Goal: Task Accomplishment & Management: Use online tool/utility

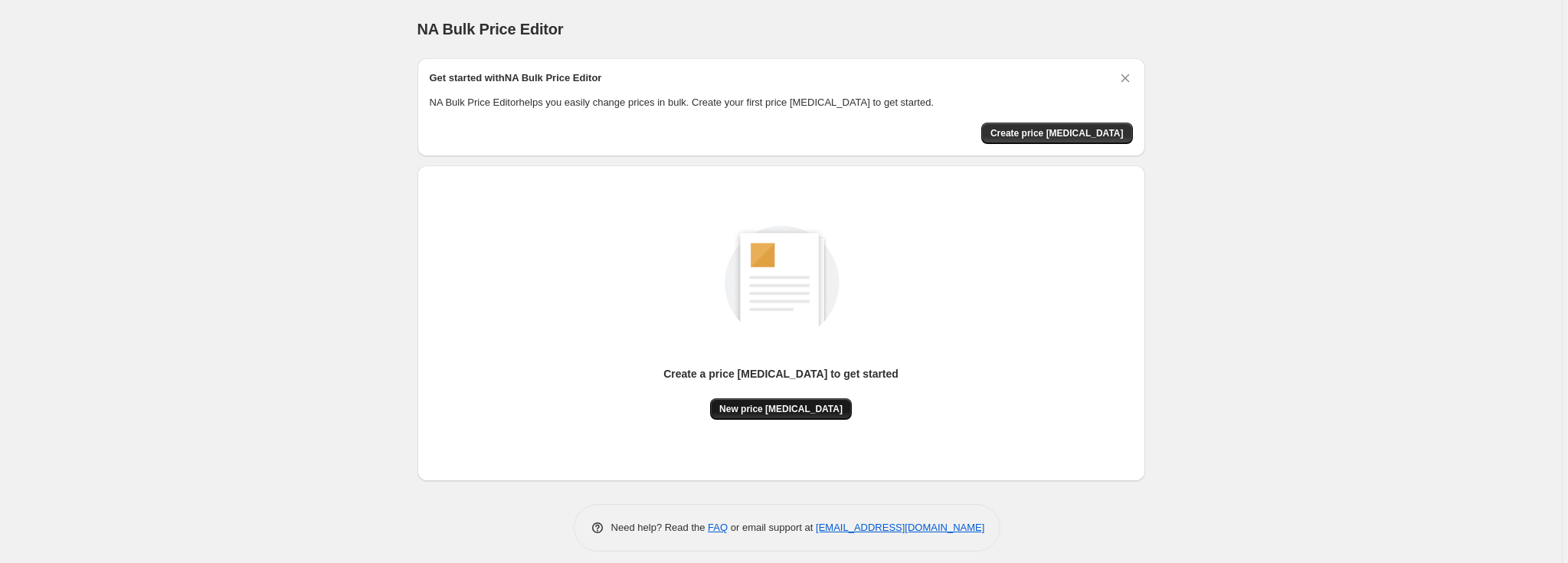
click at [767, 407] on span "New price [MEDICAL_DATA]" at bounding box center [780, 408] width 124 height 12
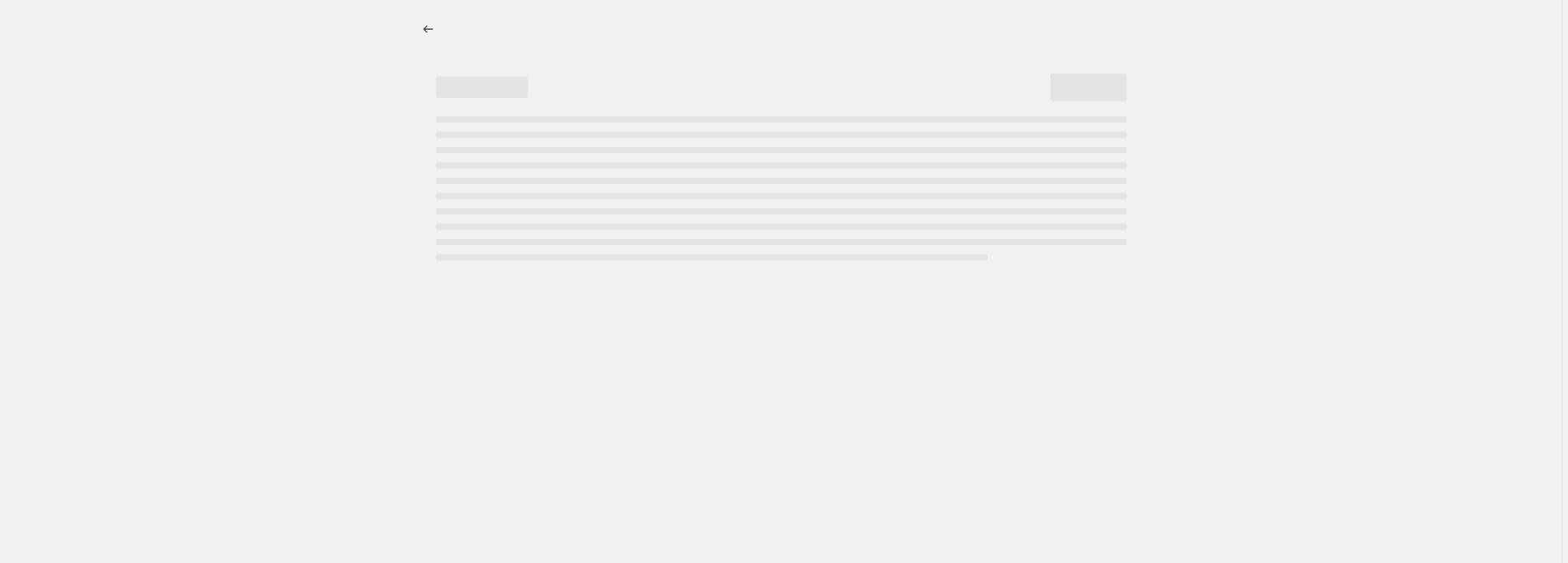
select select "percentage"
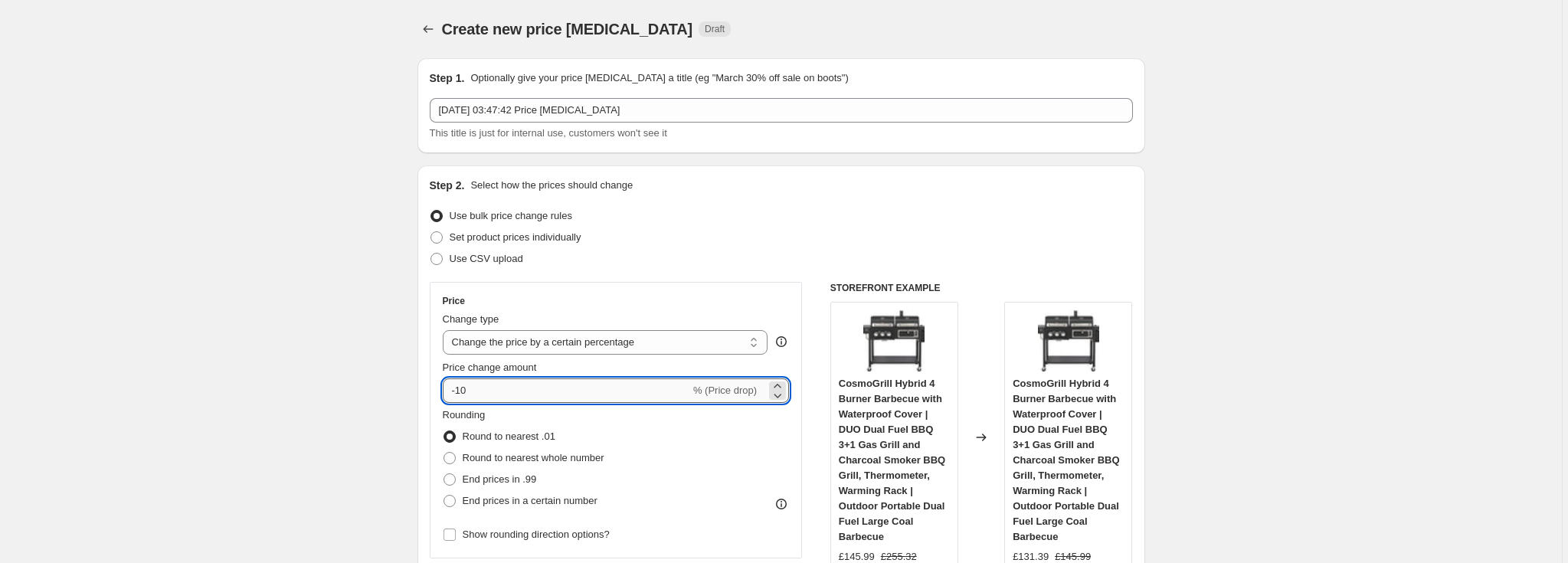
click at [464, 392] on input "-10" at bounding box center [567, 390] width 247 height 25
click at [468, 390] on input "-10" at bounding box center [567, 390] width 247 height 25
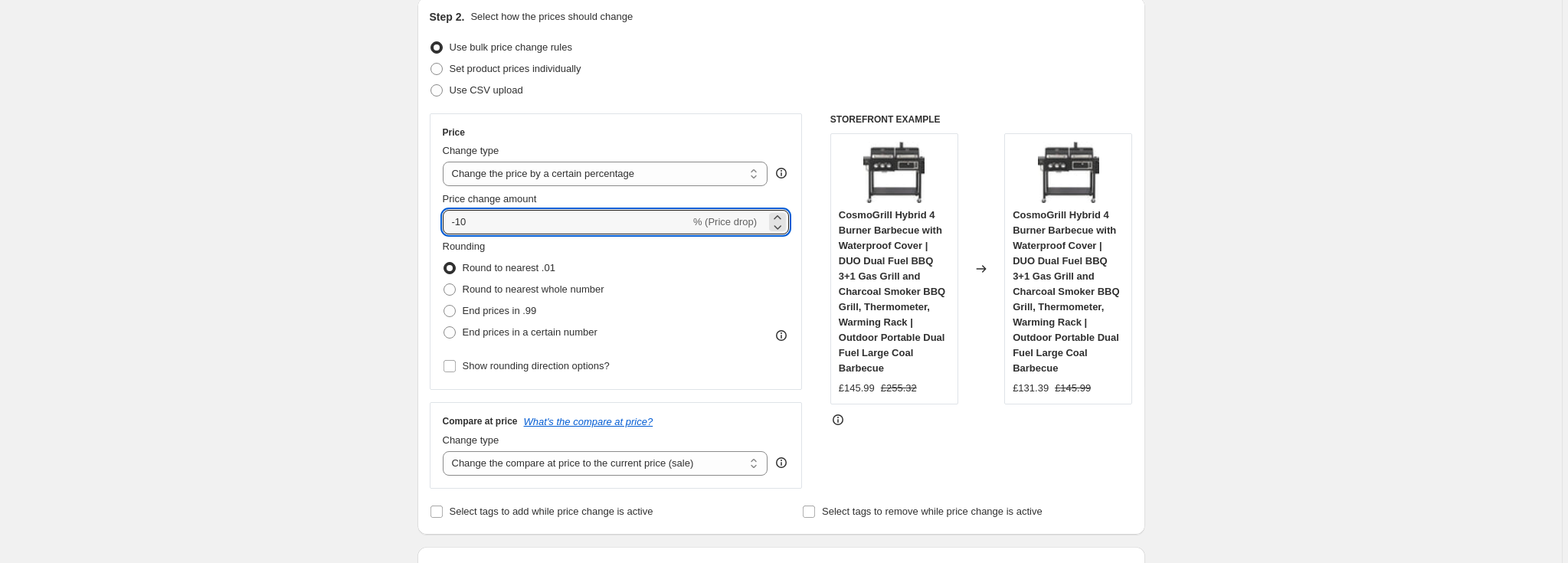
scroll to position [203, 0]
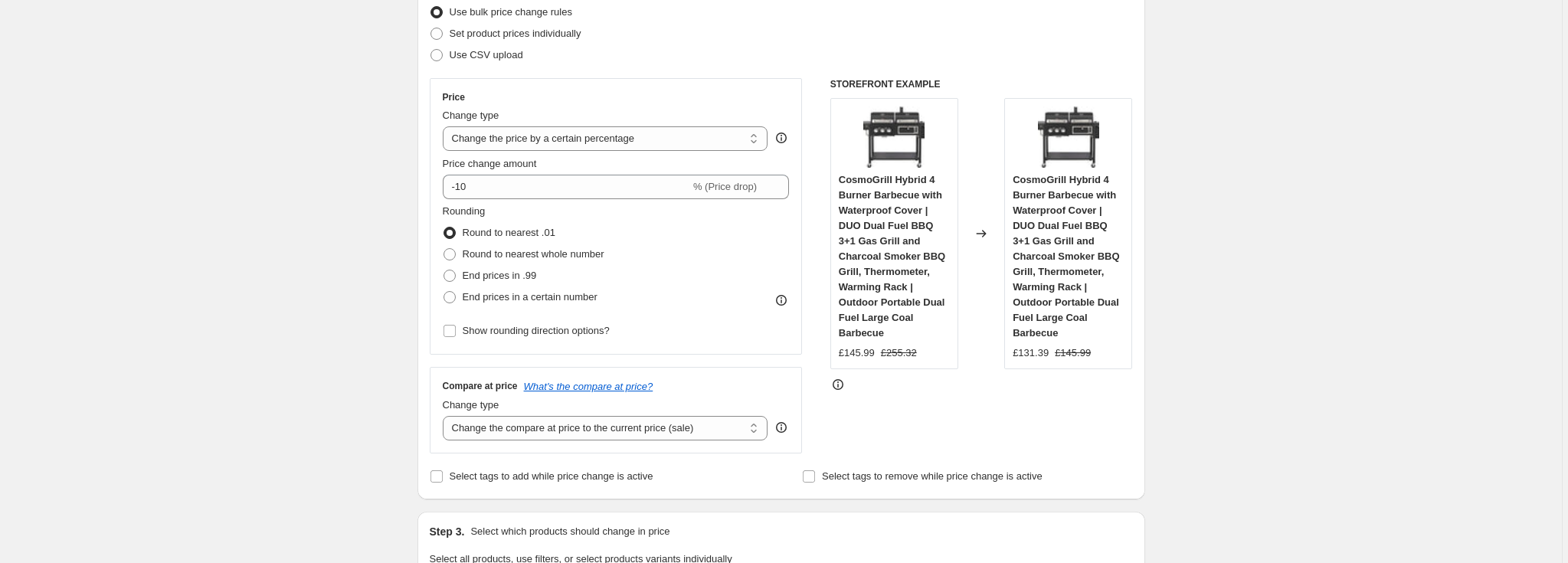
click at [472, 277] on span "End prices in .99" at bounding box center [500, 275] width 74 height 11
click at [444, 270] on input "End prices in .99" at bounding box center [444, 270] width 1 height 1
radio input "true"
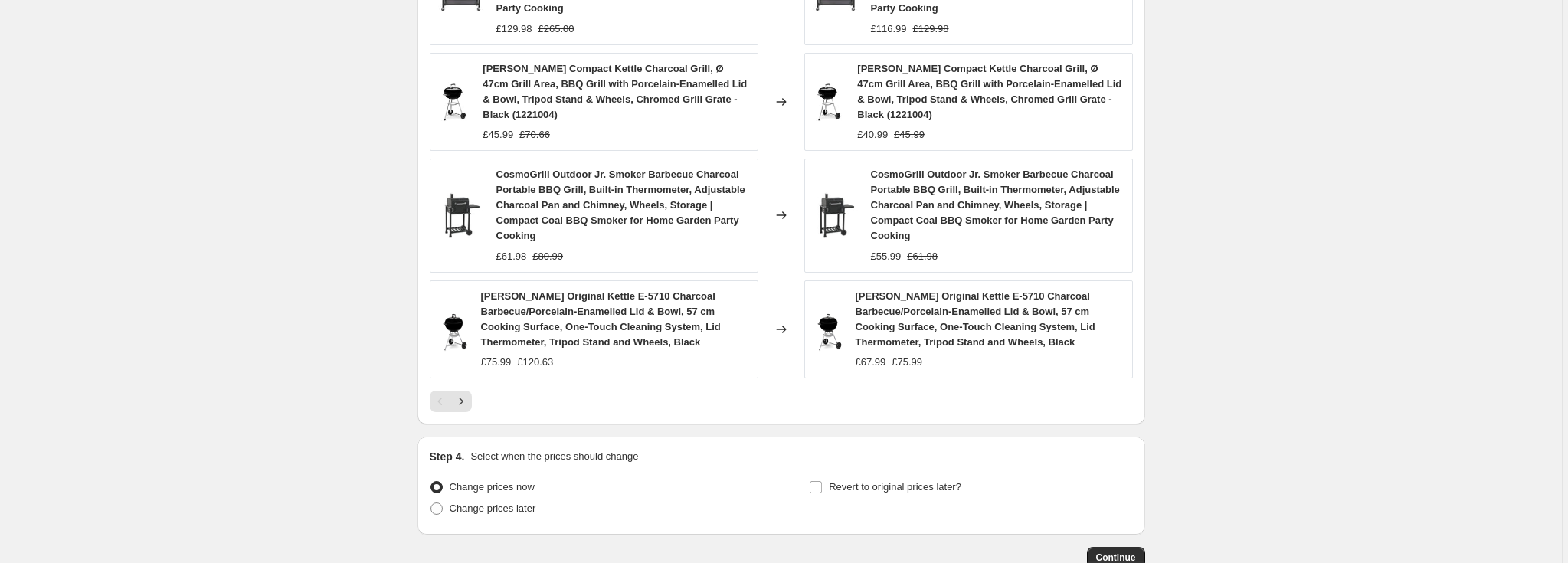
scroll to position [1122, 0]
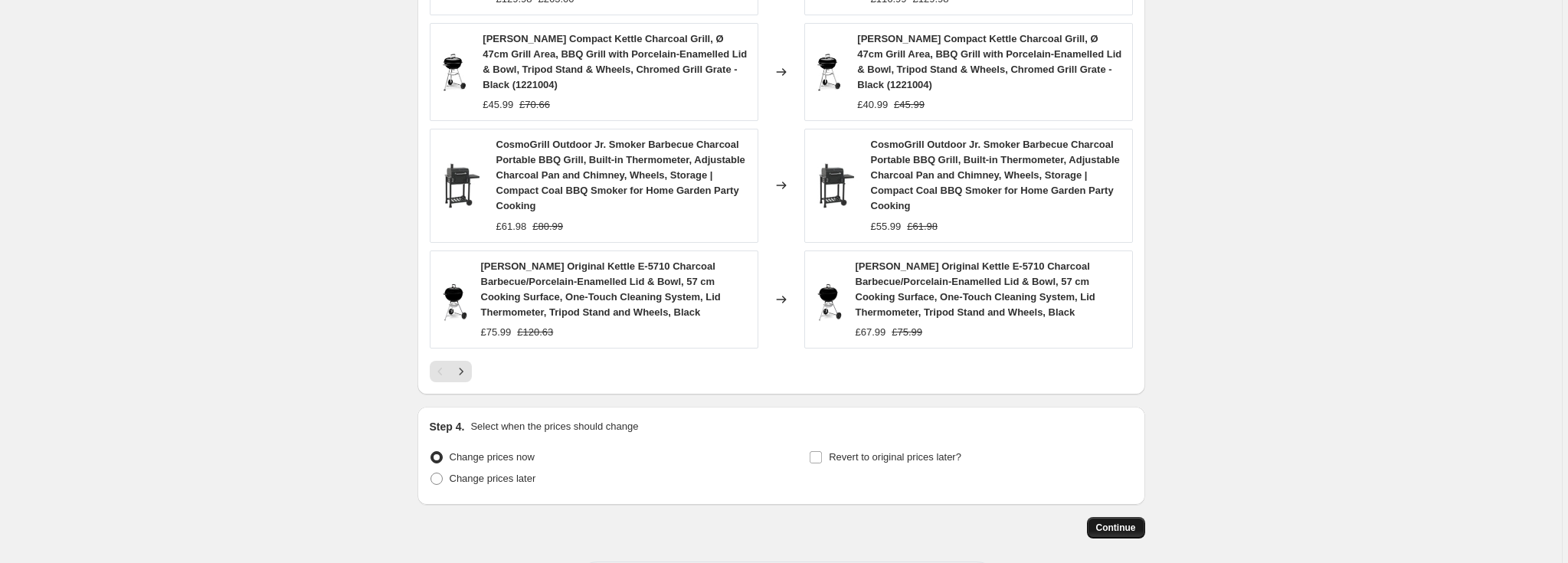
click at [1124, 517] on button "Continue" at bounding box center [1116, 527] width 58 height 22
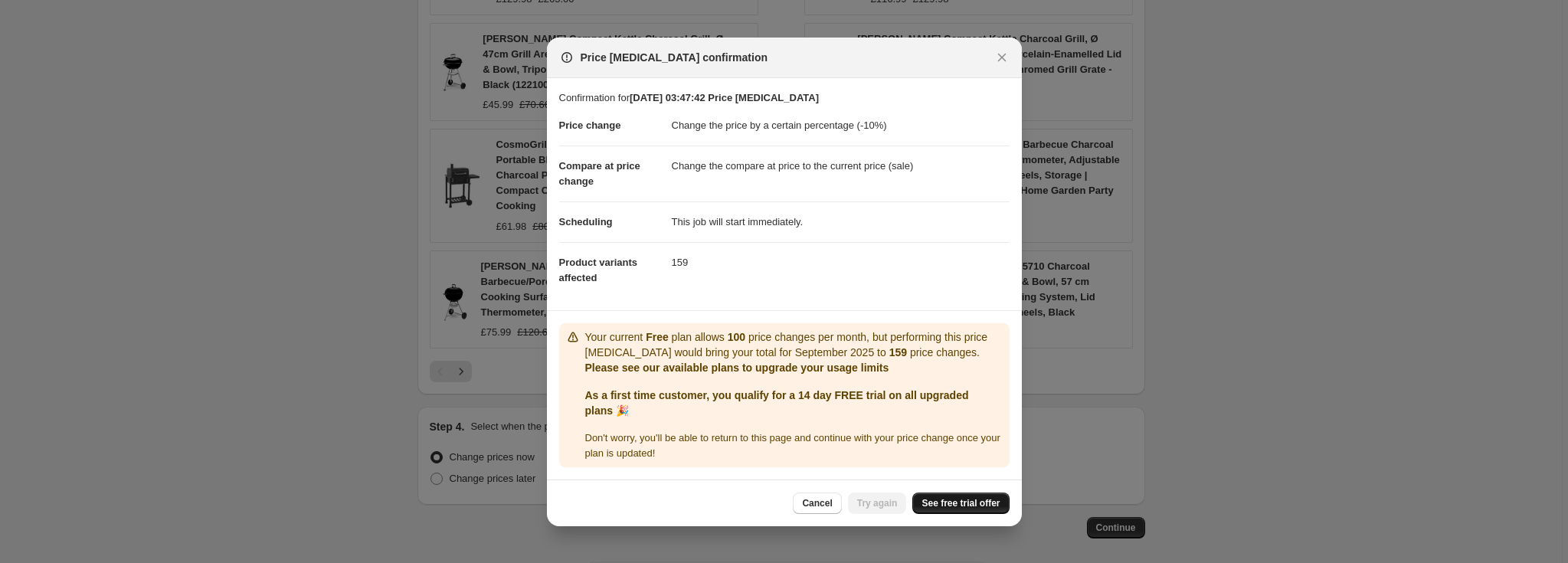
click at [943, 493] on link "See free trial offer" at bounding box center [960, 502] width 97 height 22
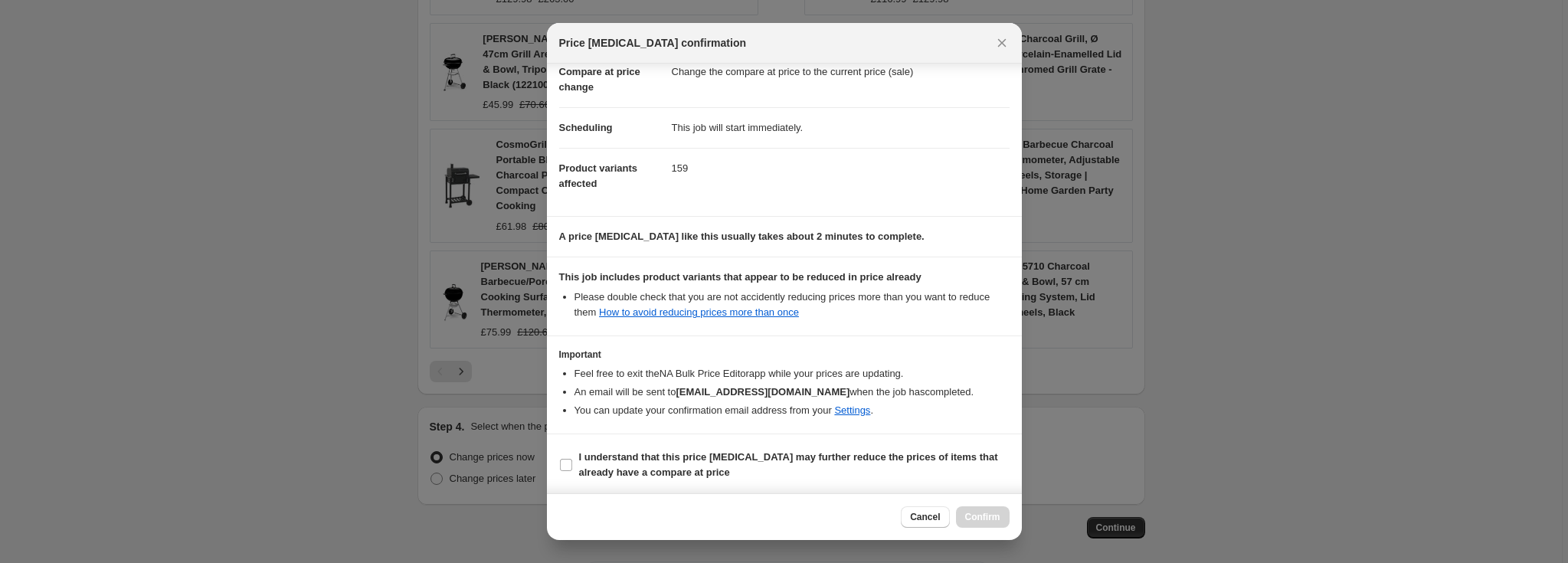
scroll to position [0, 0]
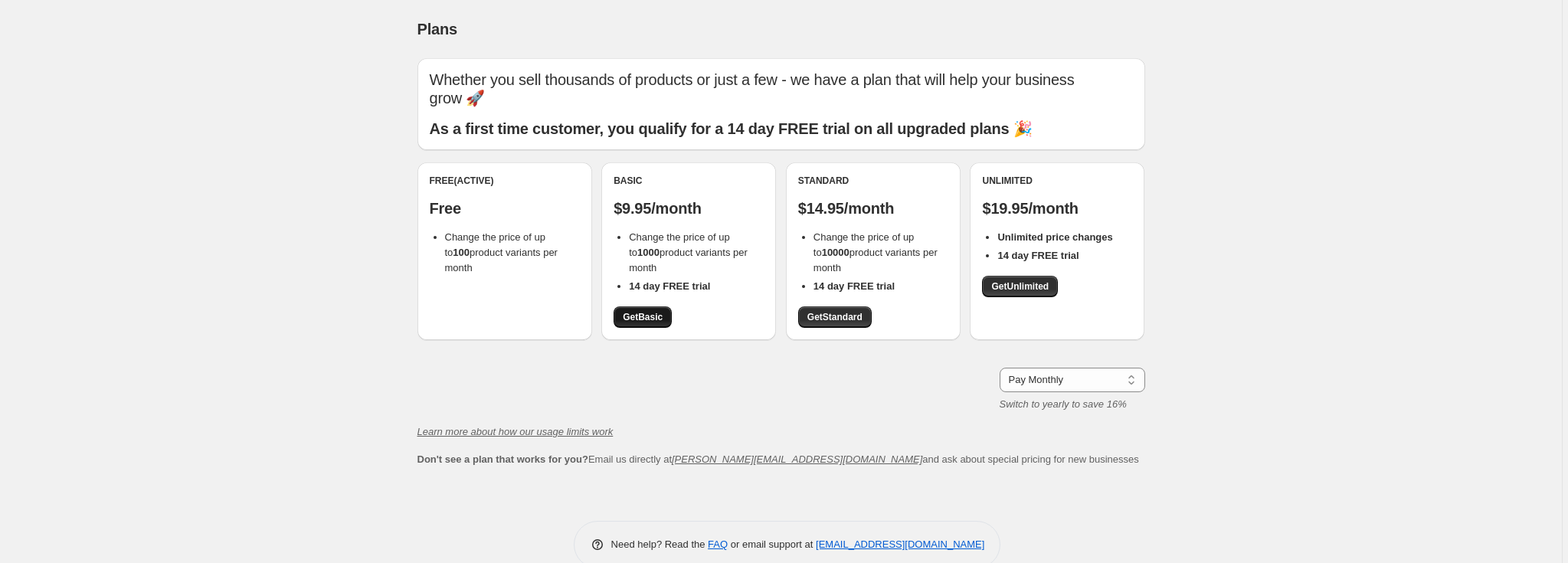
click at [636, 309] on link "Get Basic" at bounding box center [642, 317] width 58 height 22
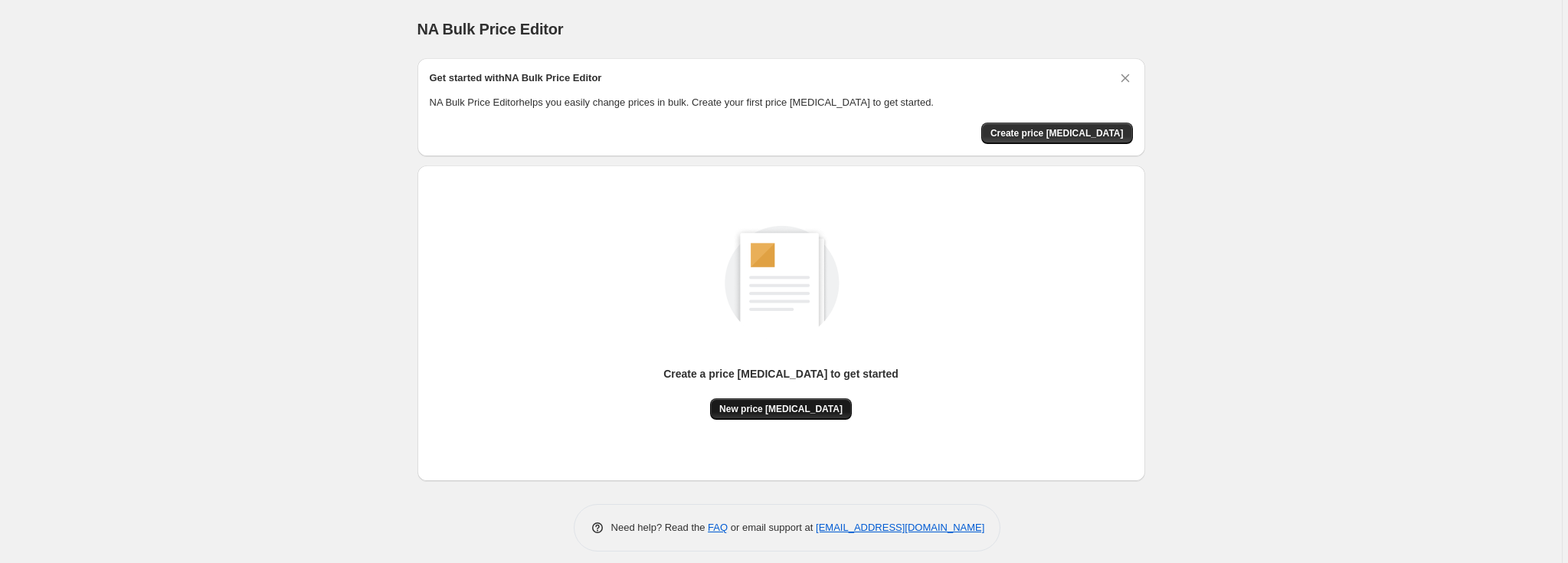
click at [806, 401] on button "New price [MEDICAL_DATA]" at bounding box center [781, 408] width 142 height 22
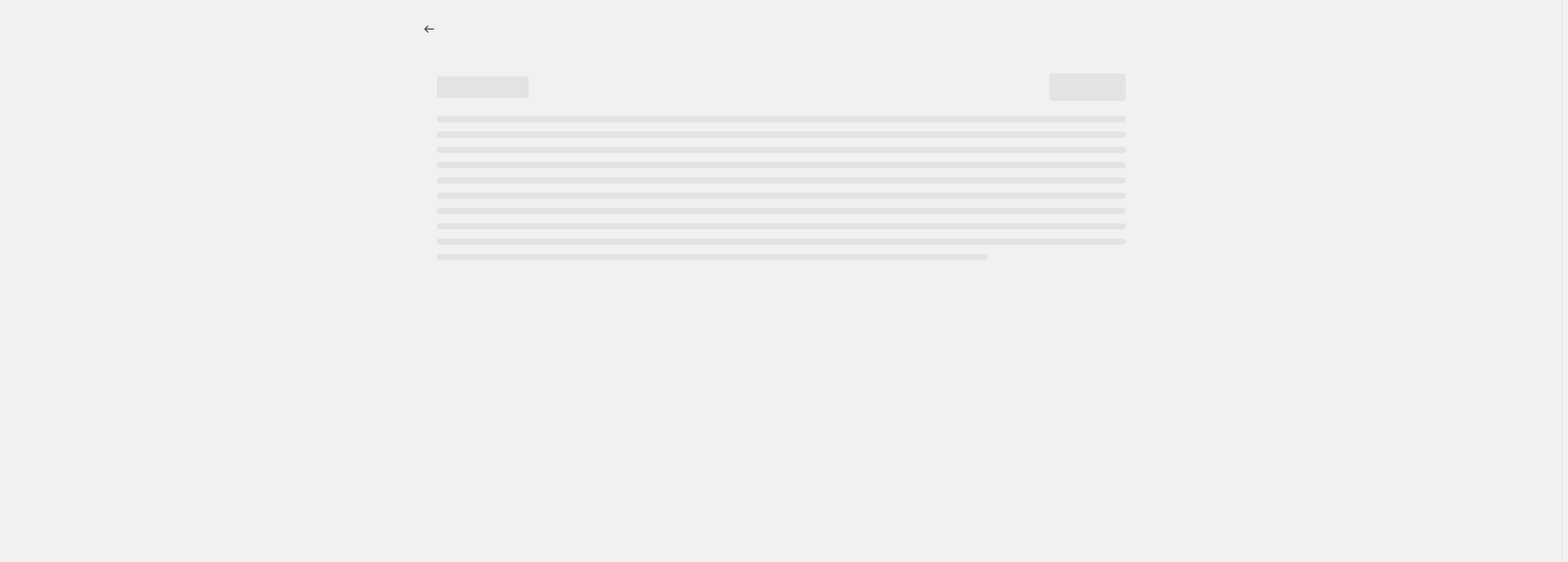
select select "percentage"
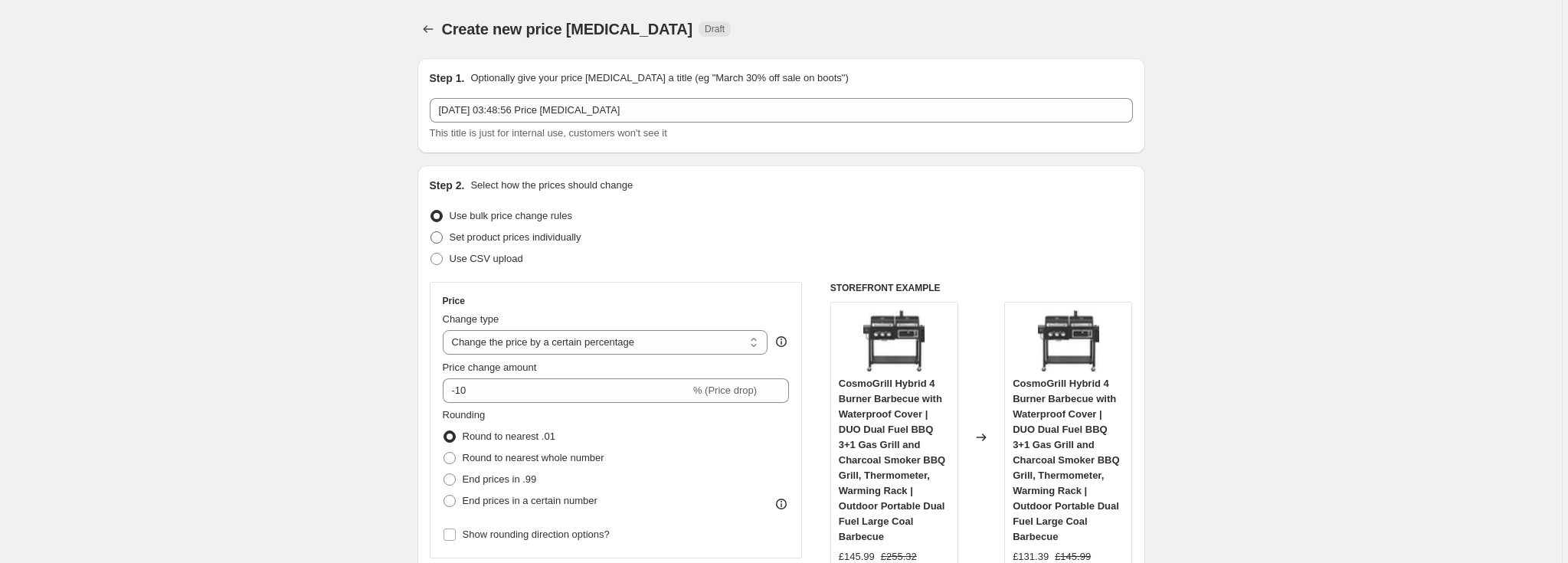
click at [490, 234] on span "Set product prices individually" at bounding box center [515, 237] width 132 height 11
click at [431, 232] on input "Set product prices individually" at bounding box center [430, 231] width 1 height 1
radio input "true"
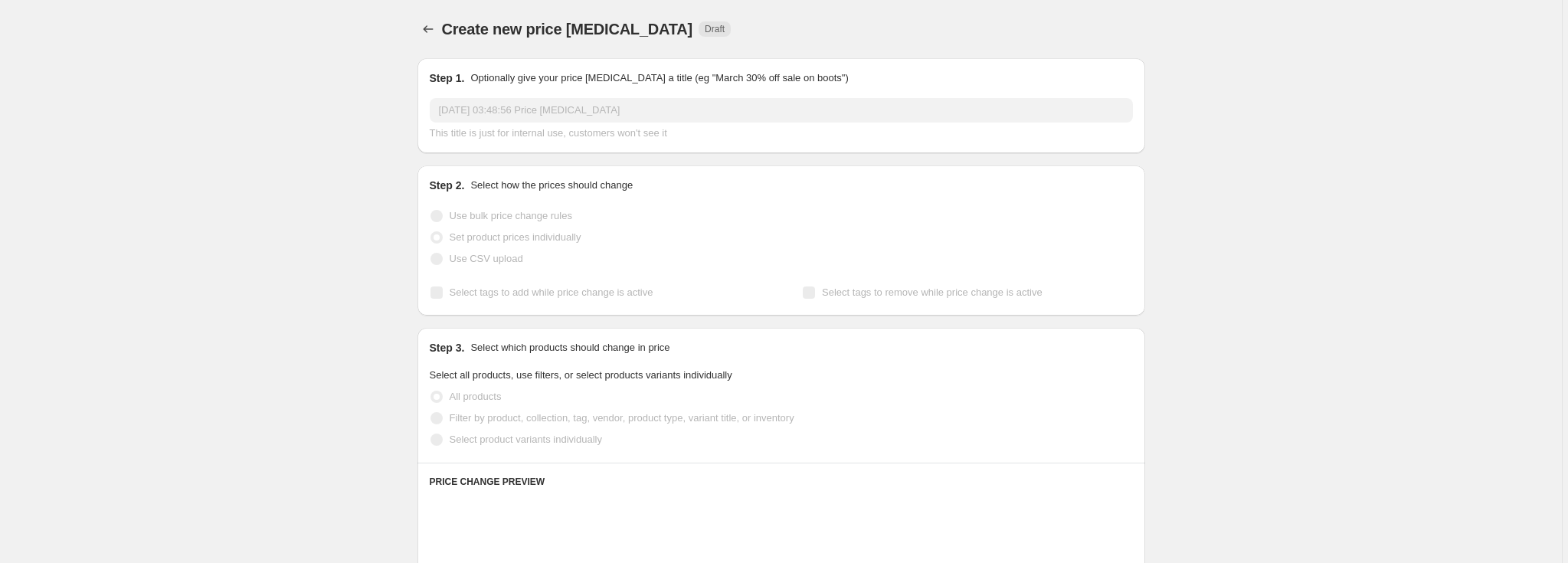
click at [488, 221] on span "Use bulk price change rules" at bounding box center [511, 215] width 123 height 11
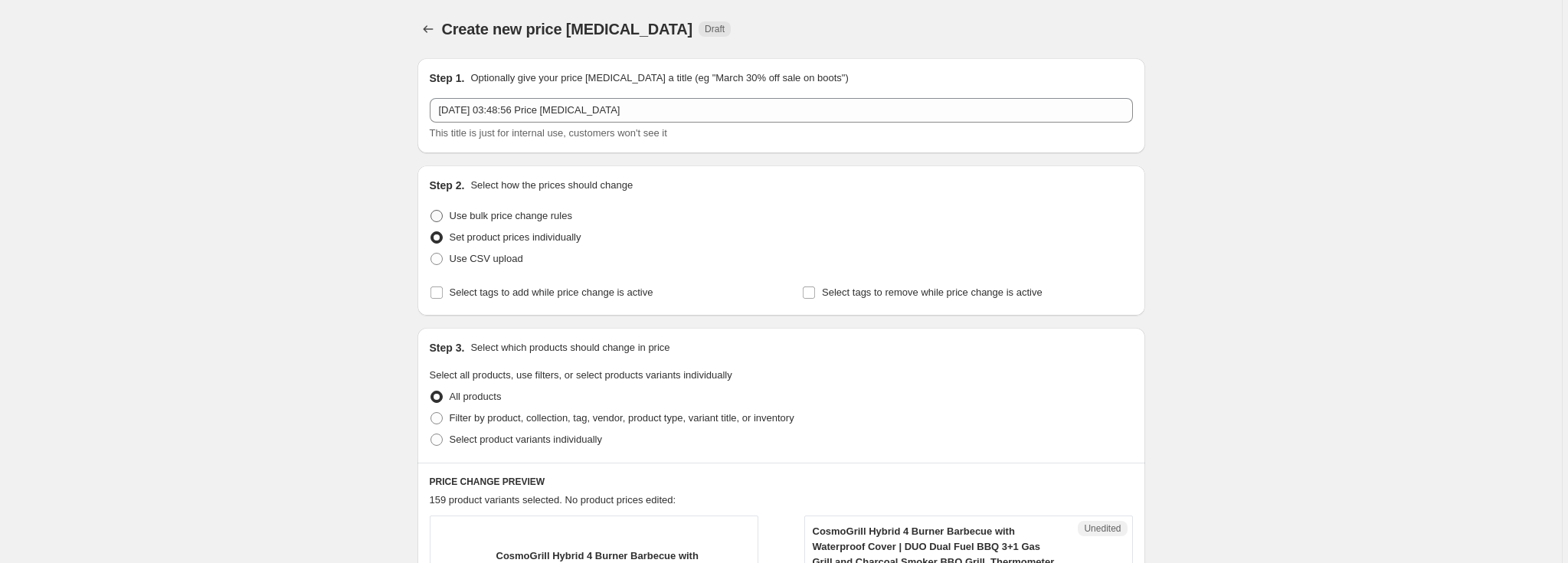
click at [487, 219] on span "Use bulk price change rules" at bounding box center [511, 215] width 123 height 11
click at [431, 211] on input "Use bulk price change rules" at bounding box center [430, 210] width 1 height 1
radio input "true"
select select "percentage"
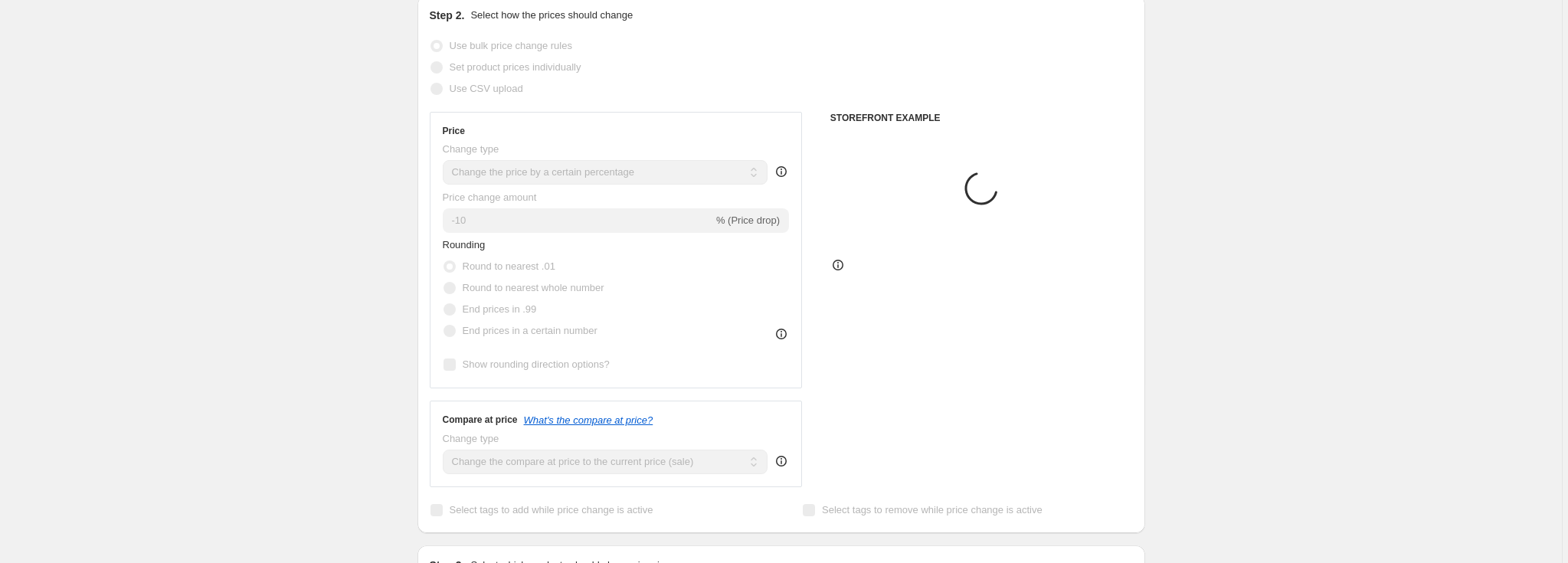
scroll to position [203, 0]
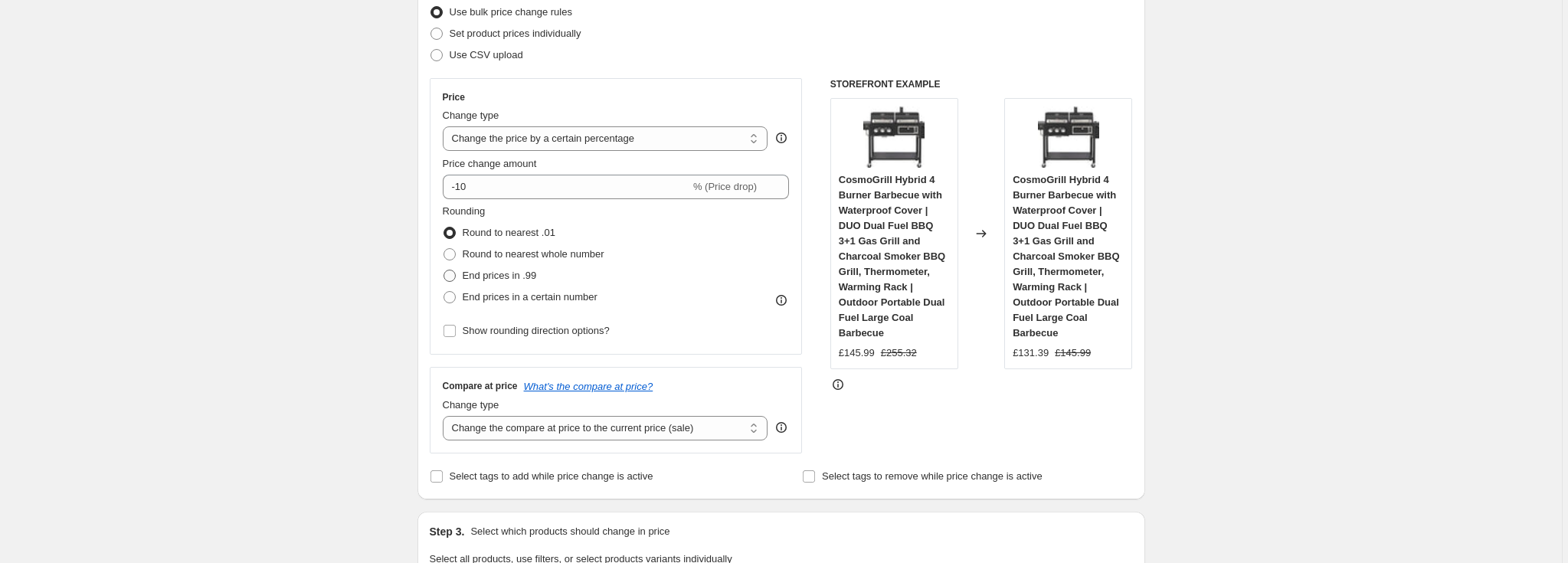
click at [516, 271] on span "End prices in .99" at bounding box center [500, 275] width 74 height 11
click at [444, 270] on input "End prices in .99" at bounding box center [444, 270] width 1 height 1
radio input "true"
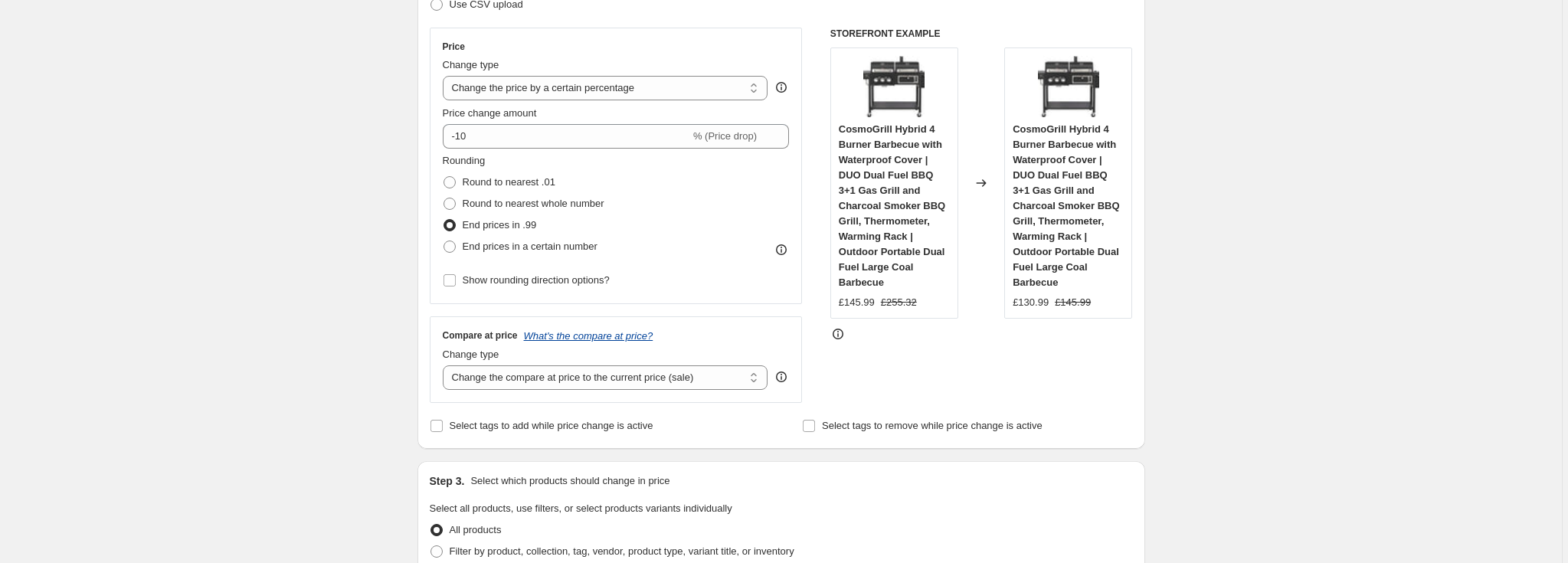
scroll to position [187, 0]
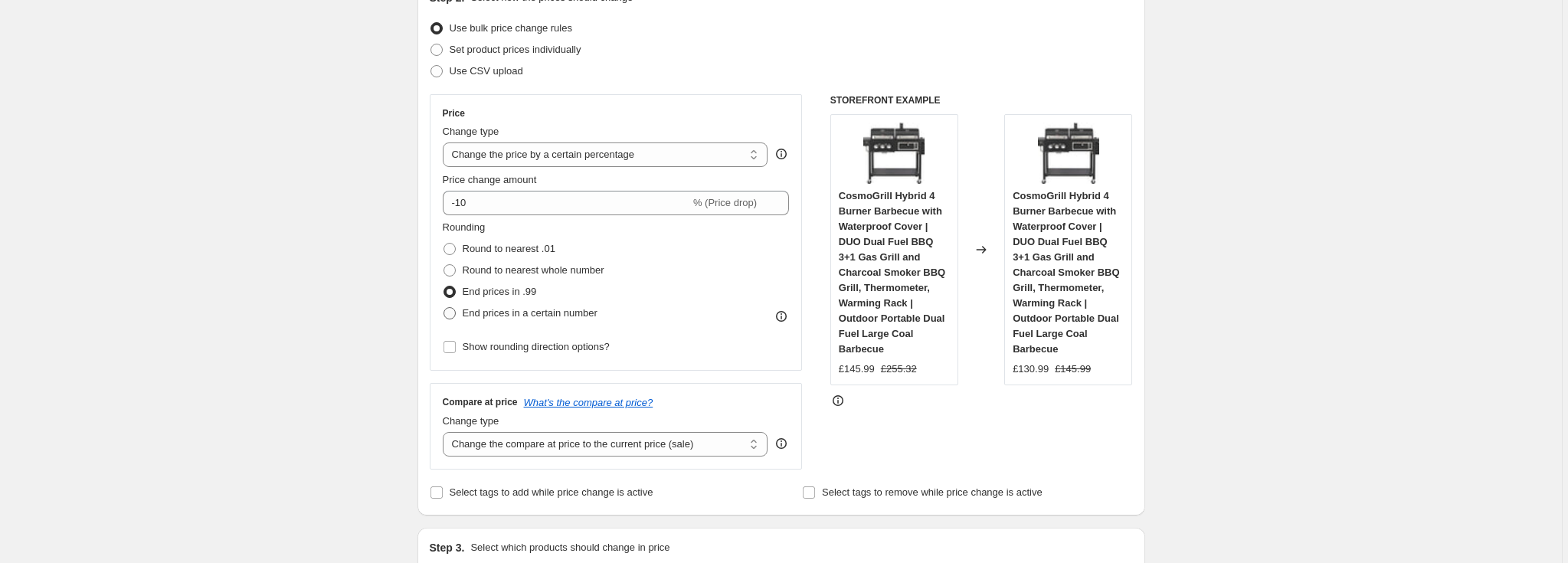
click at [534, 313] on span "End prices in a certain number" at bounding box center [530, 313] width 135 height 11
click at [444, 308] on input "End prices in a certain number" at bounding box center [444, 307] width 1 height 1
radio input "true"
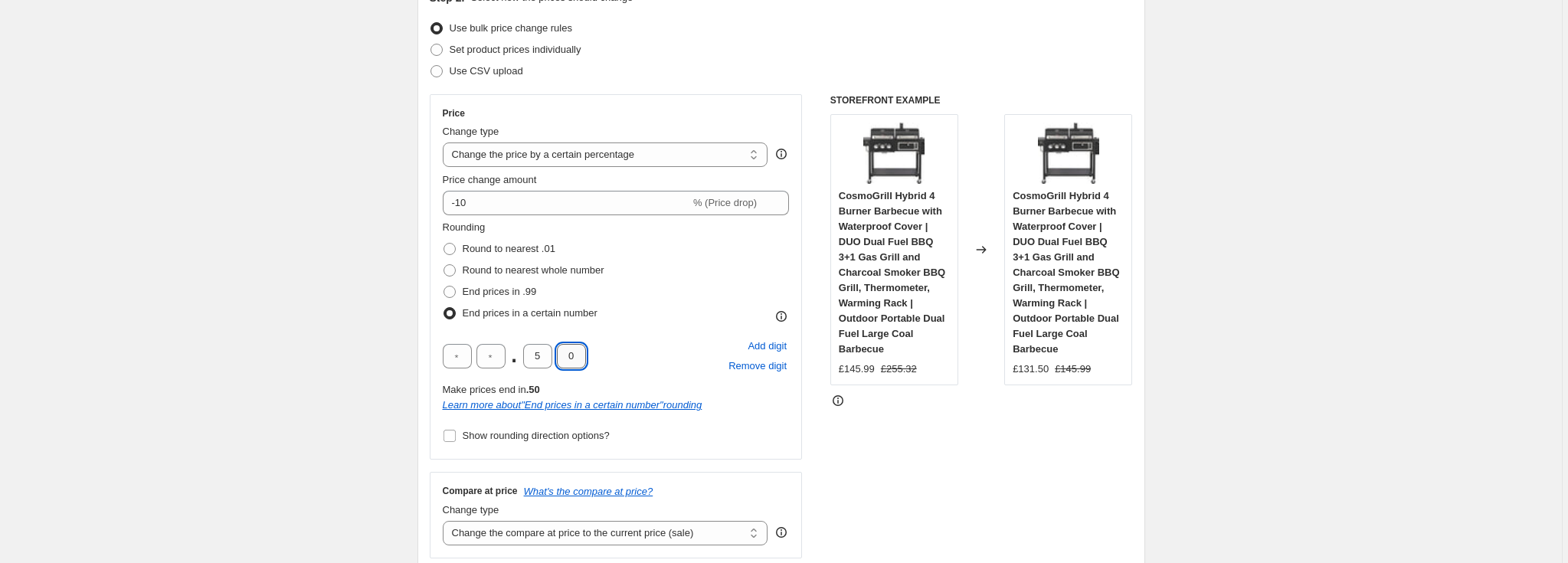
click at [574, 355] on input "0" at bounding box center [571, 356] width 29 height 25
click at [545, 351] on input "5" at bounding box center [538, 356] width 29 height 25
click at [543, 352] on input "5" at bounding box center [538, 356] width 29 height 25
type input "7"
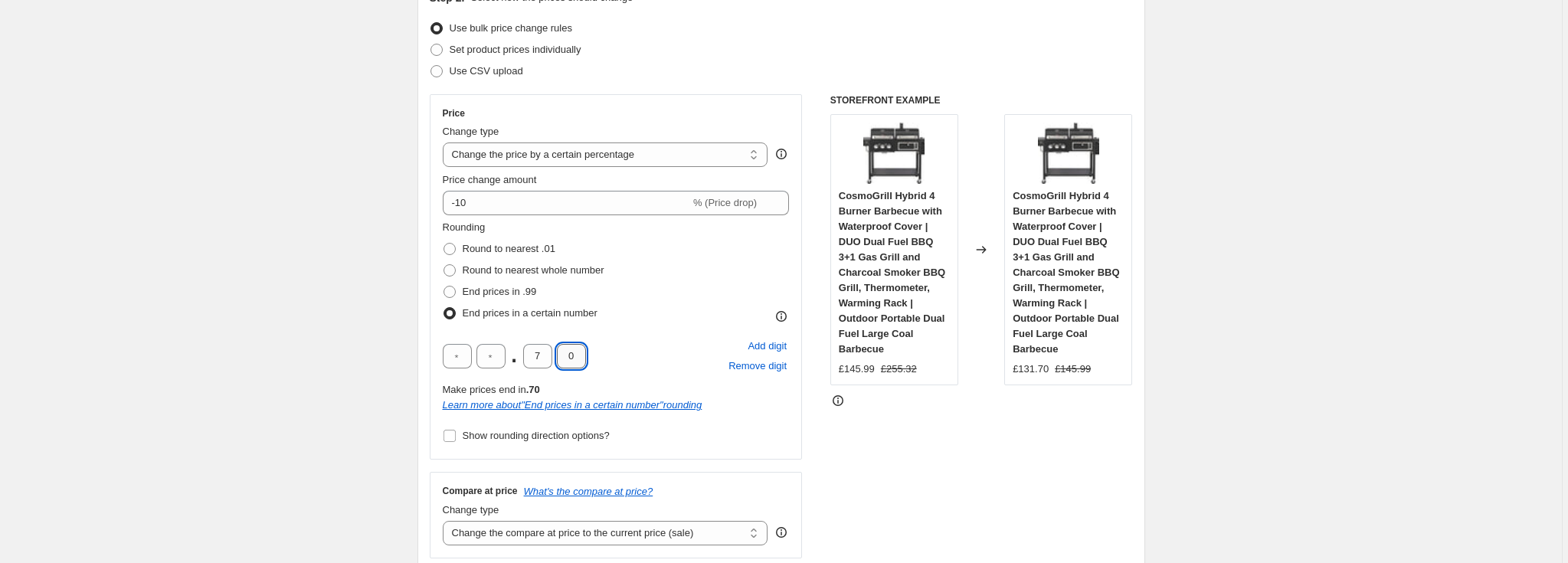
click at [569, 349] on input "0" at bounding box center [571, 356] width 29 height 25
type input "9"
click at [478, 293] on span "End prices in .99" at bounding box center [500, 291] width 74 height 11
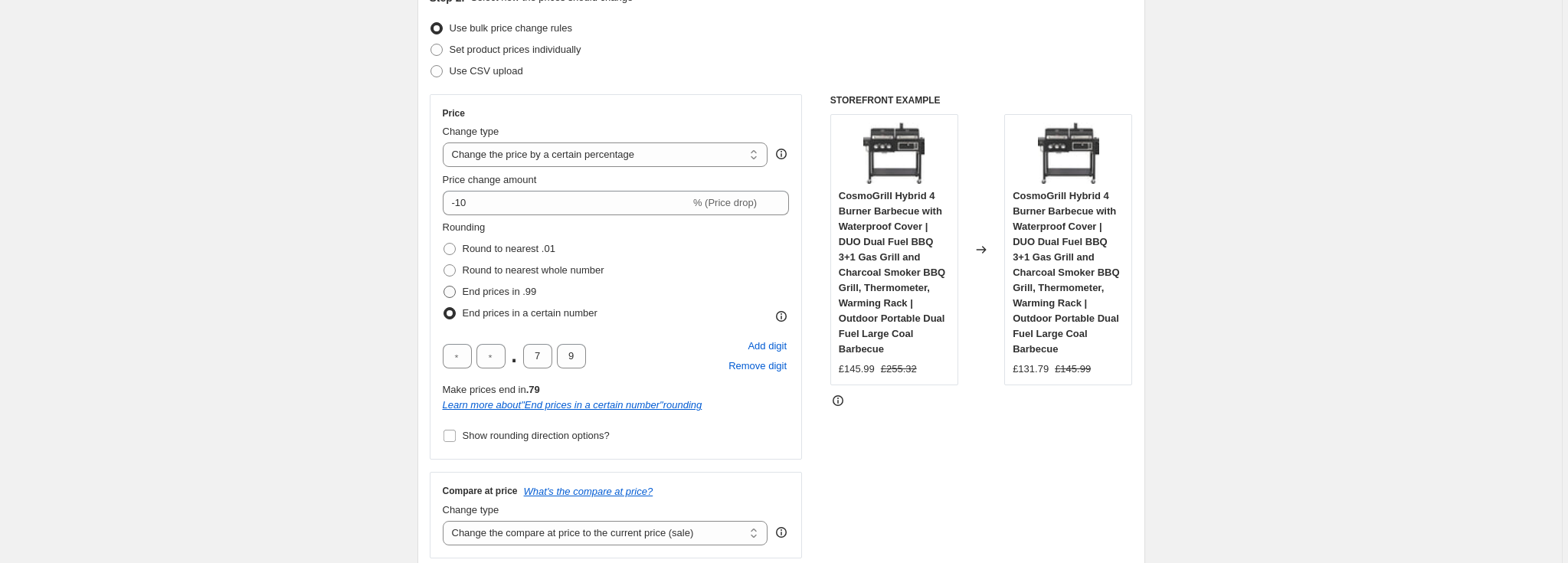
click at [444, 286] on input "End prices in .99" at bounding box center [444, 285] width 1 height 1
radio input "true"
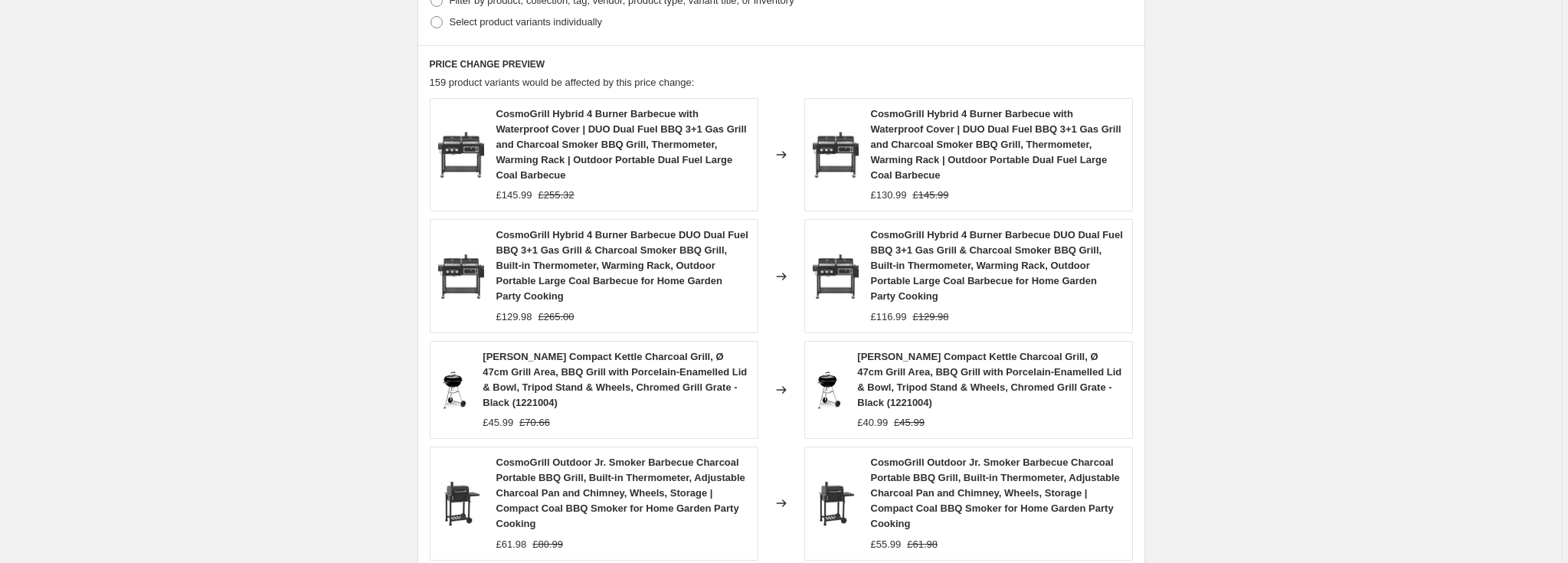
scroll to position [1157, 0]
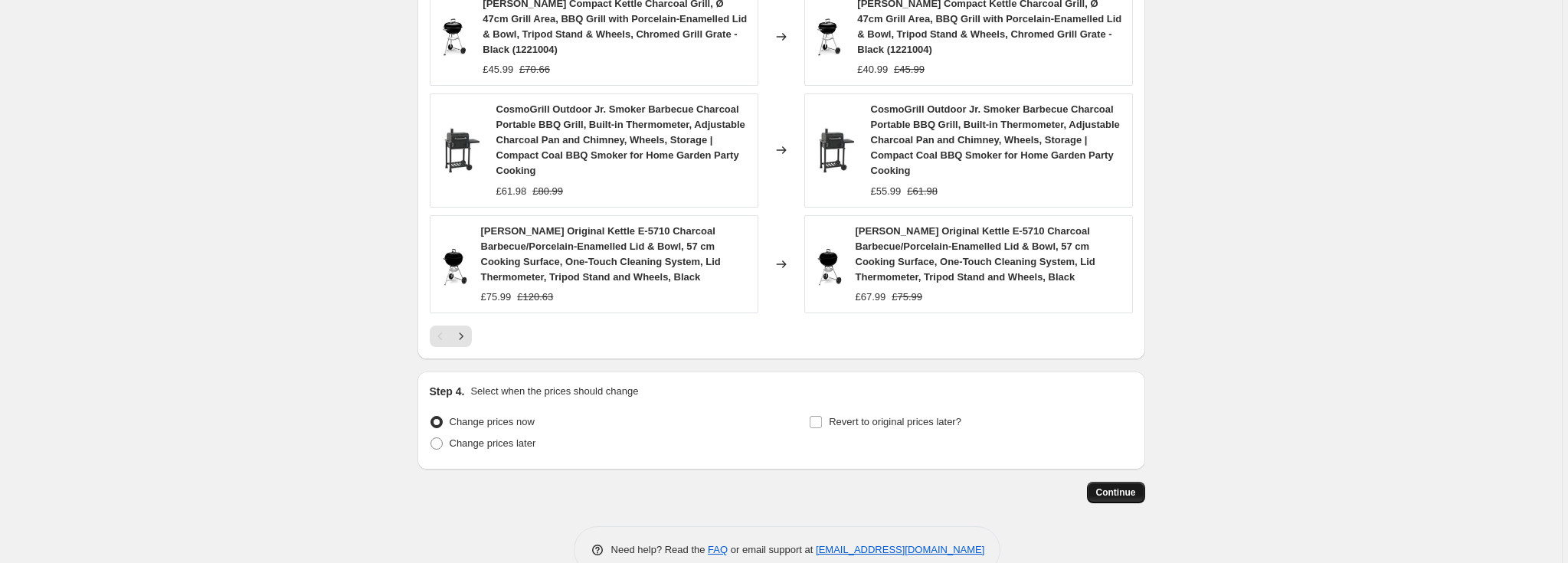
click at [1104, 486] on span "Continue" at bounding box center [1116, 492] width 40 height 12
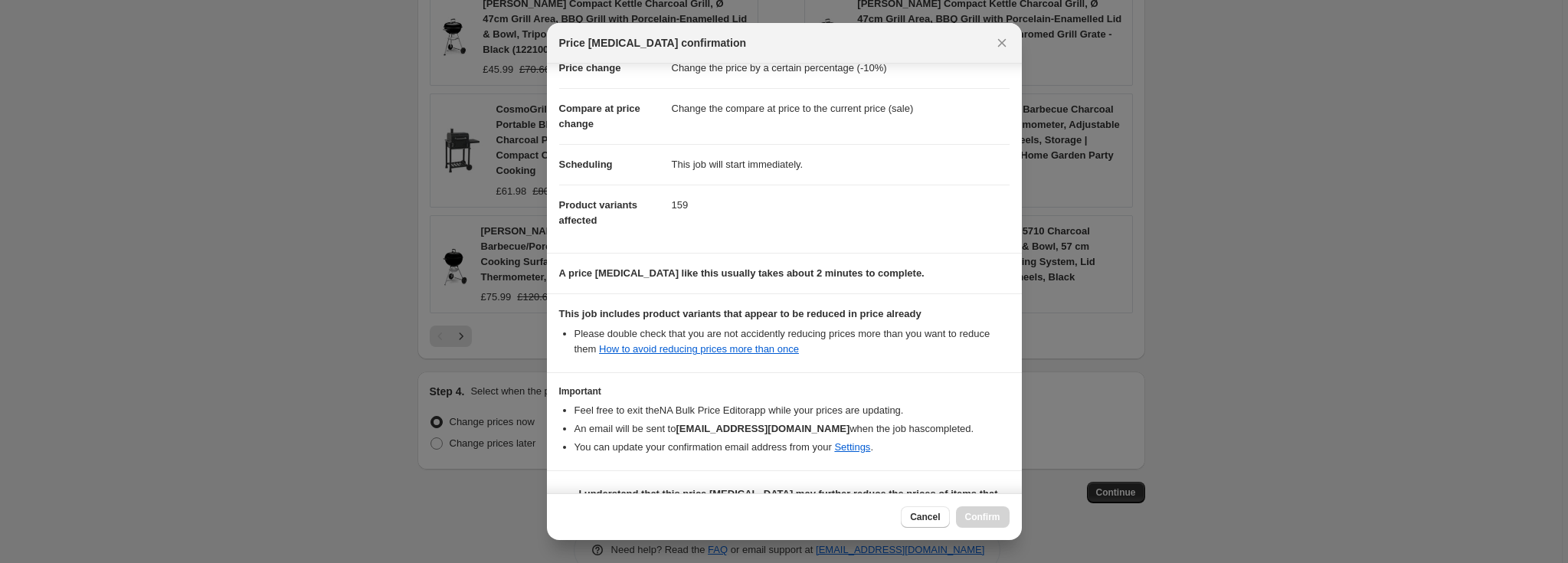
scroll to position [80, 0]
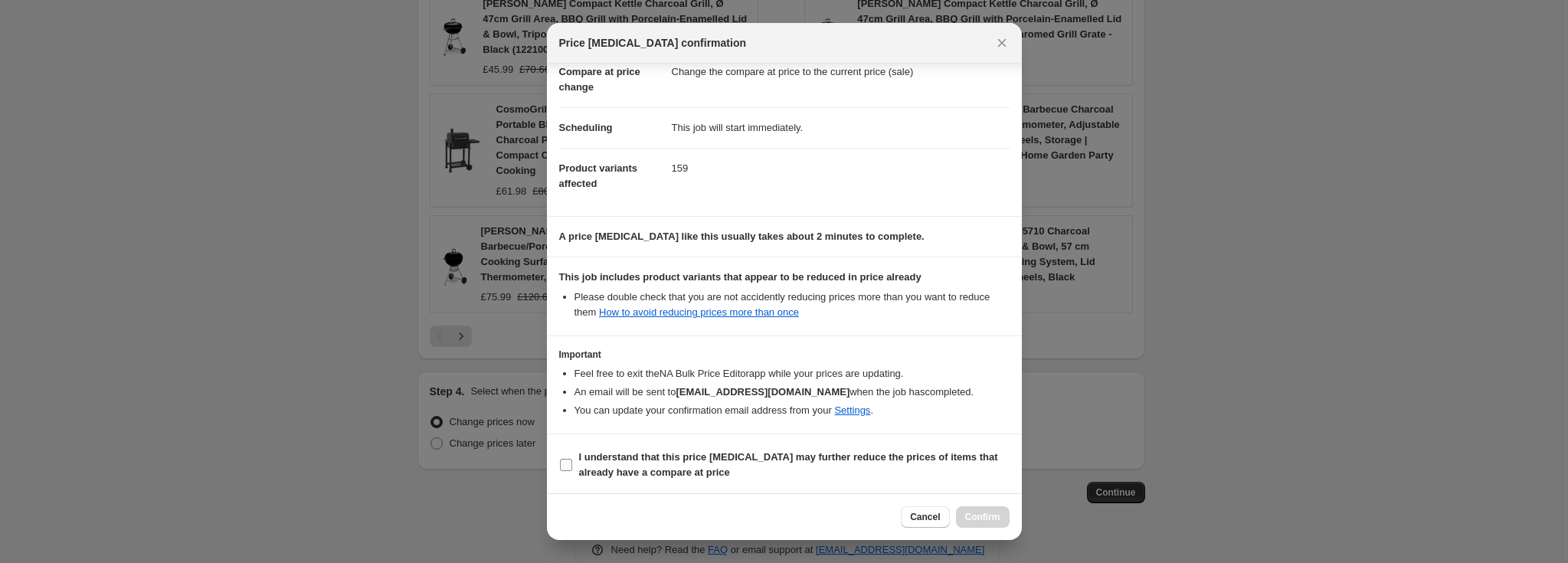
click at [749, 451] on b "I understand that this price [MEDICAL_DATA] may further reduce the prices of it…" at bounding box center [788, 464] width 419 height 27
click at [572, 459] on input "I understand that this price [MEDICAL_DATA] may further reduce the prices of it…" at bounding box center [566, 464] width 12 height 12
checkbox input "true"
click at [984, 510] on button "Confirm" at bounding box center [982, 516] width 53 height 22
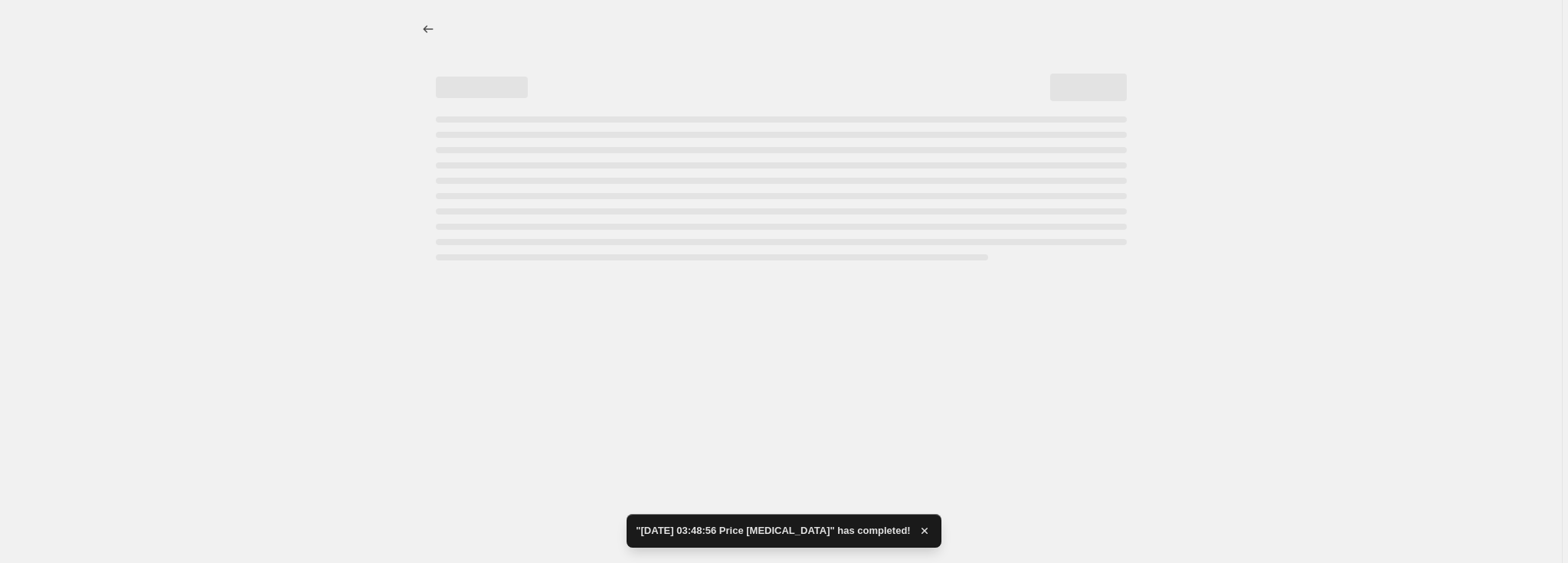
select select "percentage"
